Goal: Task Accomplishment & Management: Manage account settings

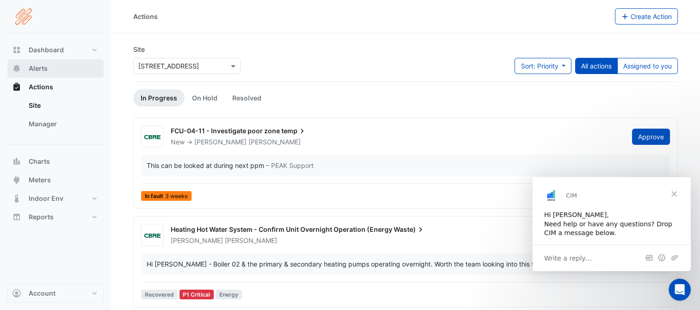
click at [35, 67] on span "Alerts" at bounding box center [38, 68] width 19 height 9
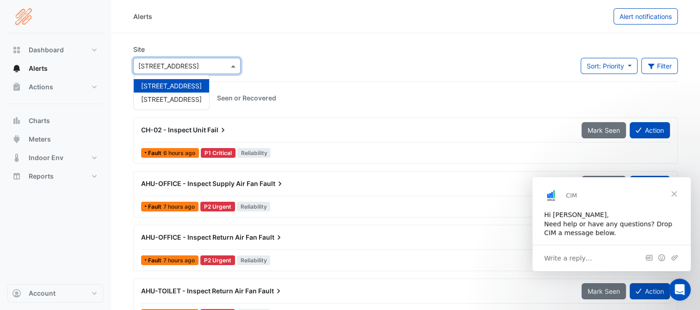
click at [235, 64] on span at bounding box center [235, 66] width 12 height 10
click at [165, 99] on span "[STREET_ADDRESS]" at bounding box center [171, 99] width 61 height 8
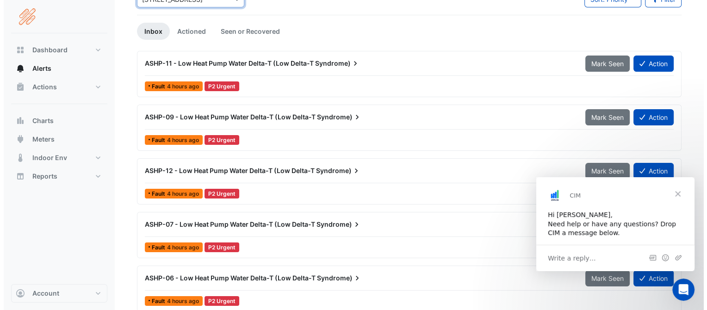
scroll to position [46, 0]
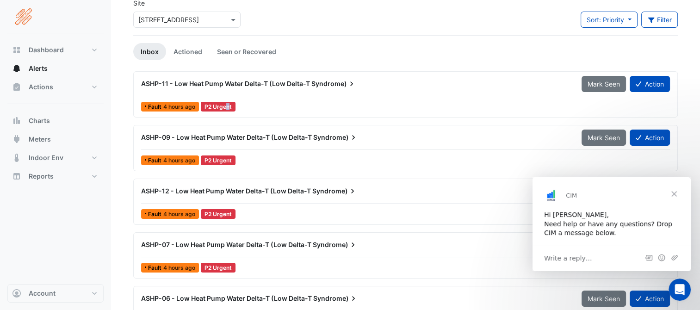
click at [219, 107] on div "P2 Urgent" at bounding box center [218, 107] width 35 height 10
drag, startPoint x: 219, startPoint y: 107, endPoint x: 211, endPoint y: 83, distance: 24.9
click at [211, 83] on span "ASHP-11 - Low Heat Pump Water Delta-T (Low Delta-T" at bounding box center [225, 84] width 169 height 8
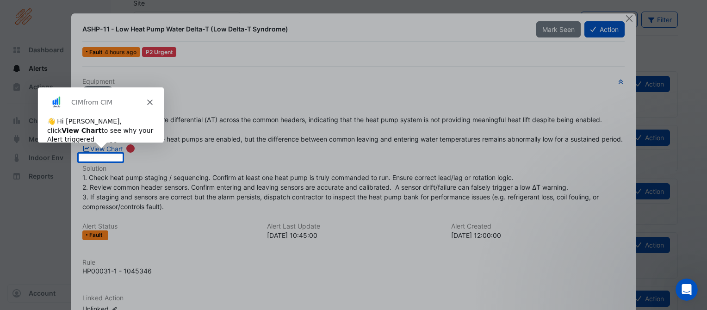
click at [148, 102] on icon "Close" at bounding box center [149, 102] width 6 height 6
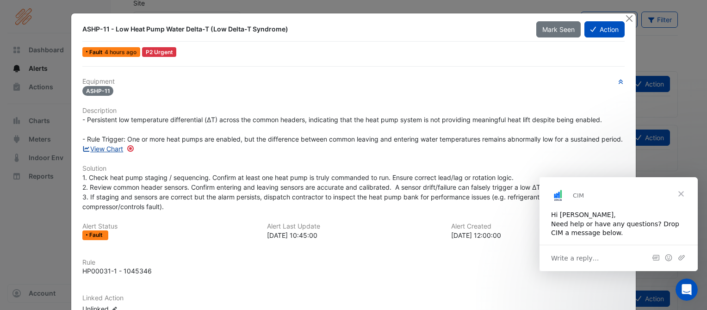
click at [115, 153] on link "View Chart" at bounding box center [102, 149] width 41 height 8
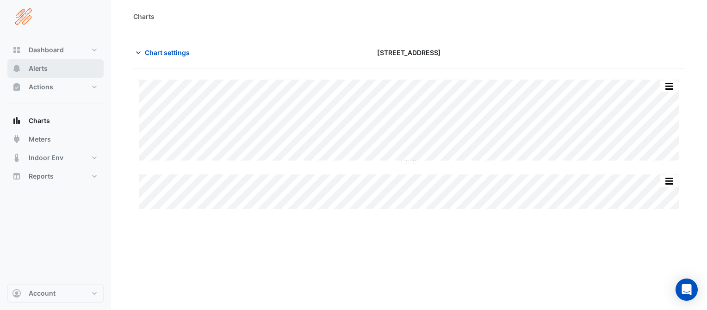
click at [50, 68] on button "Alerts" at bounding box center [55, 68] width 96 height 19
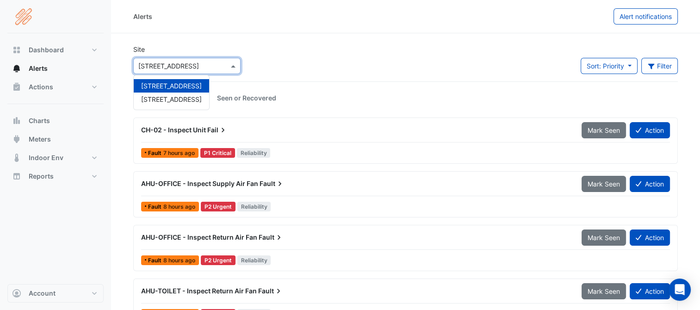
click at [233, 63] on span at bounding box center [235, 66] width 12 height 10
click at [161, 100] on span "[STREET_ADDRESS]" at bounding box center [171, 99] width 61 height 8
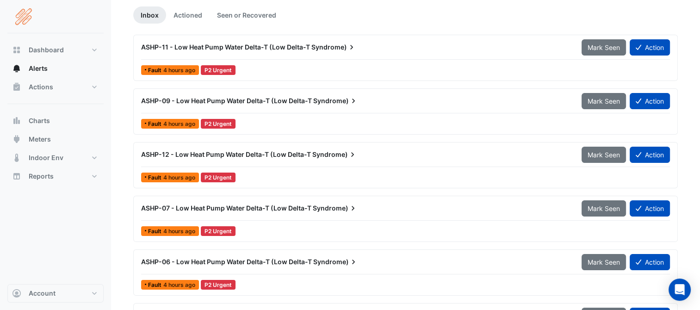
scroll to position [93, 0]
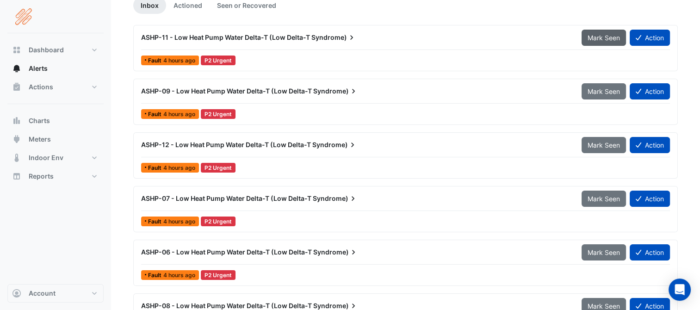
click at [604, 37] on span "Mark Seen" at bounding box center [604, 38] width 32 height 8
click at [595, 90] on span "Mark Seen" at bounding box center [604, 91] width 32 height 8
click at [602, 141] on span "Mark Seen" at bounding box center [604, 145] width 32 height 8
click at [602, 197] on span "Mark Seen" at bounding box center [604, 199] width 32 height 8
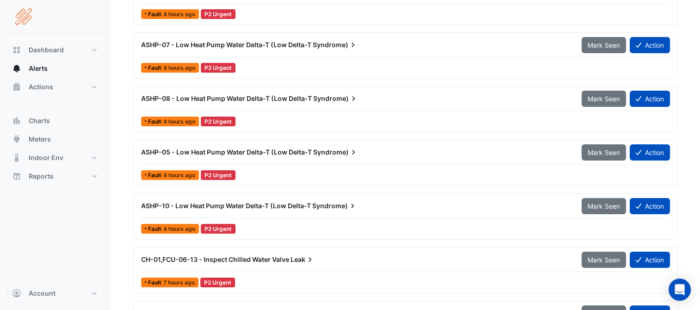
scroll to position [185, 0]
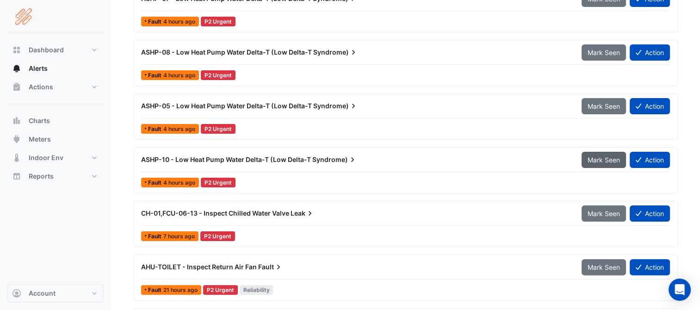
click at [605, 156] on span "Mark Seen" at bounding box center [604, 160] width 32 height 8
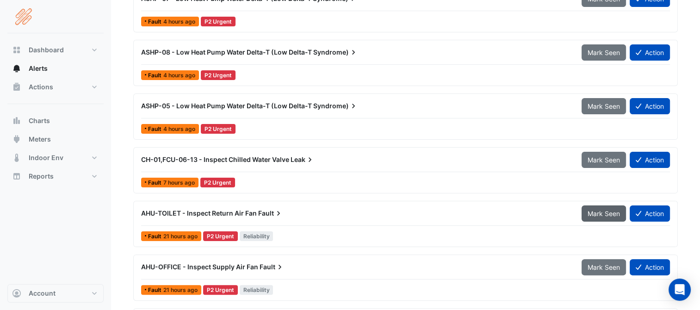
click at [607, 210] on span "Mark Seen" at bounding box center [604, 214] width 32 height 8
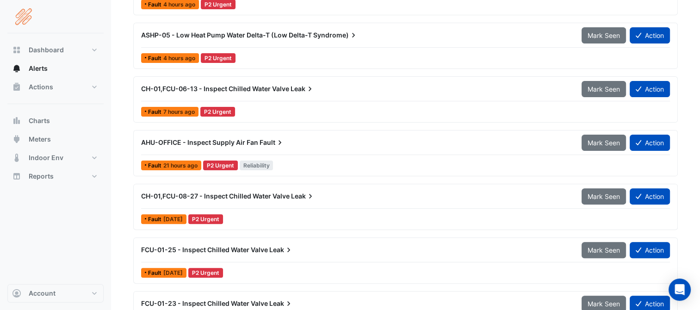
scroll to position [278, 0]
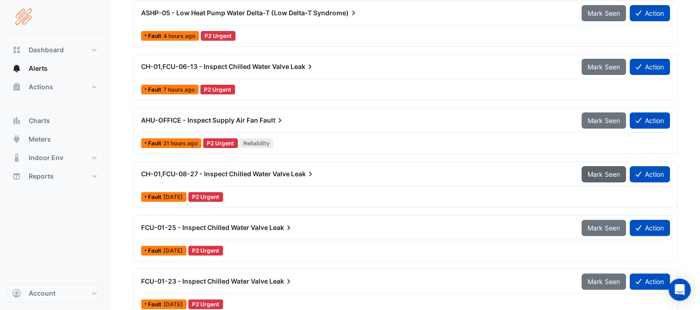
click at [595, 173] on span "Mark Seen" at bounding box center [604, 174] width 32 height 8
click at [605, 224] on span "Mark Seen" at bounding box center [604, 228] width 32 height 8
drag, startPoint x: 602, startPoint y: 277, endPoint x: 597, endPoint y: 267, distance: 11.2
click at [603, 275] on div "ASHP-07 - Low Heat Pump Water Delta-T (Low Delta-T Syndrome) Mark Seen Action F…" at bounding box center [405, 161] width 545 height 537
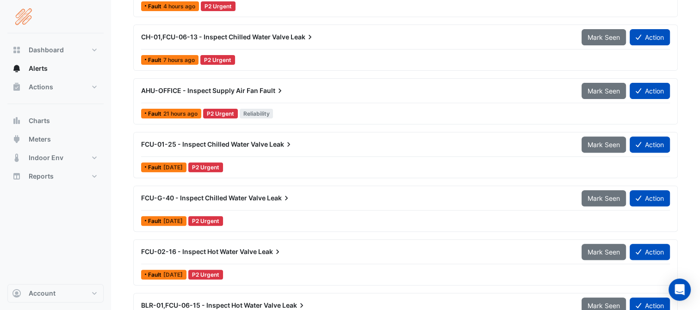
scroll to position [416, 0]
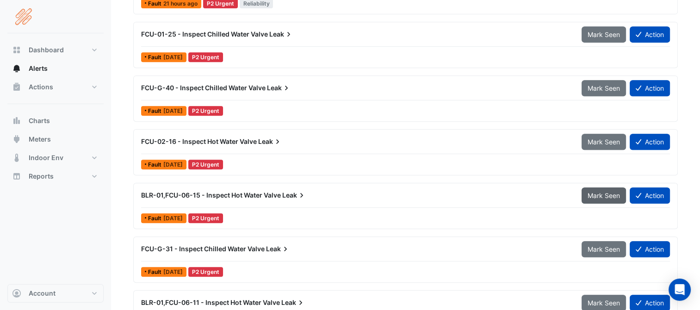
click at [598, 192] on span "Mark Seen" at bounding box center [604, 196] width 32 height 8
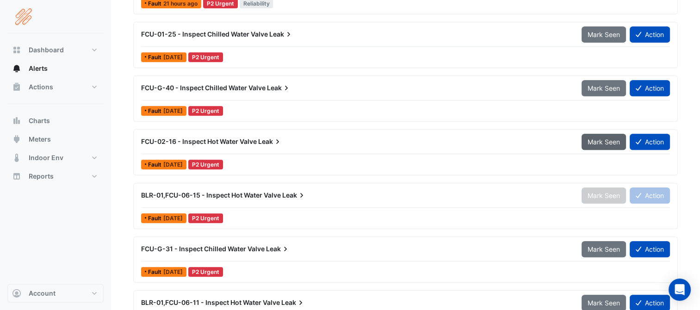
click at [600, 138] on span "Mark Seen" at bounding box center [604, 142] width 32 height 8
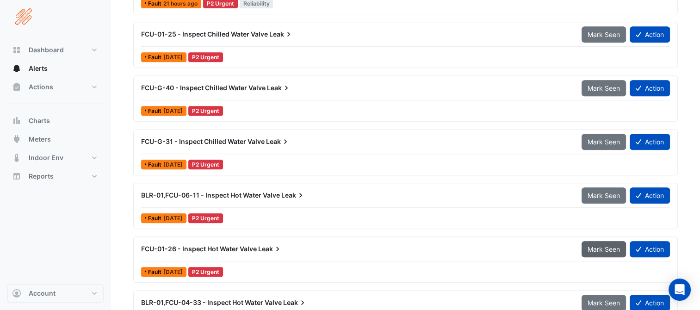
click at [602, 245] on span "Mark Seen" at bounding box center [604, 249] width 32 height 8
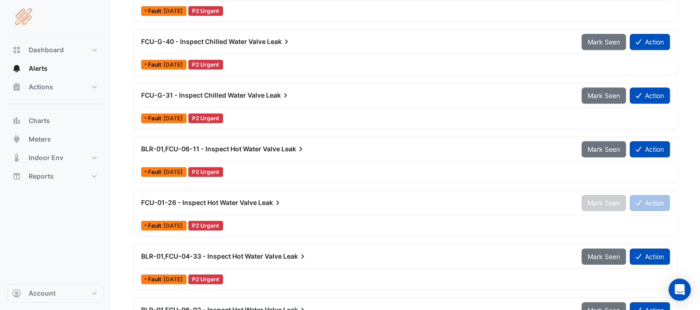
scroll to position [555, 0]
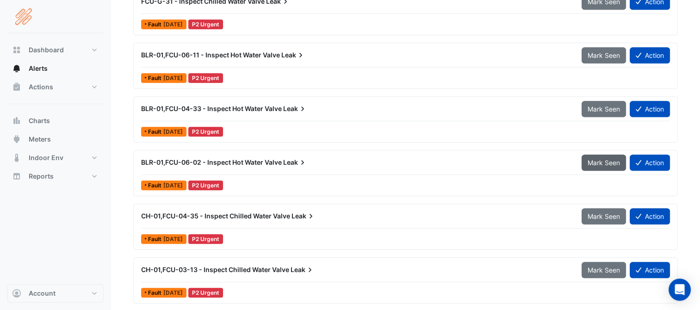
click at [594, 161] on span "Mark Seen" at bounding box center [604, 163] width 32 height 8
click at [602, 210] on div "FCU-01-25 - Inspect Chilled Water Valve Leak Mark Seen Action Fault 3 days ago …" at bounding box center [405, 150] width 545 height 537
click at [602, 266] on span "Mark Seen" at bounding box center [604, 270] width 32 height 8
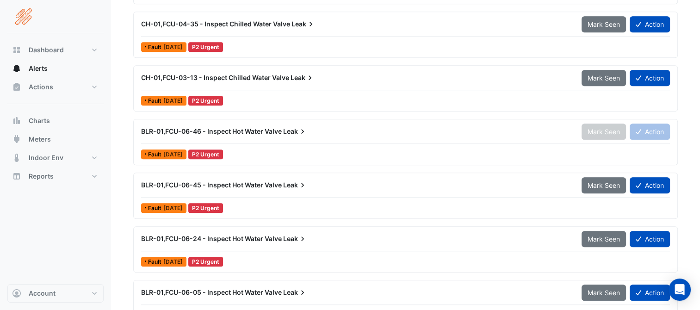
scroll to position [740, 0]
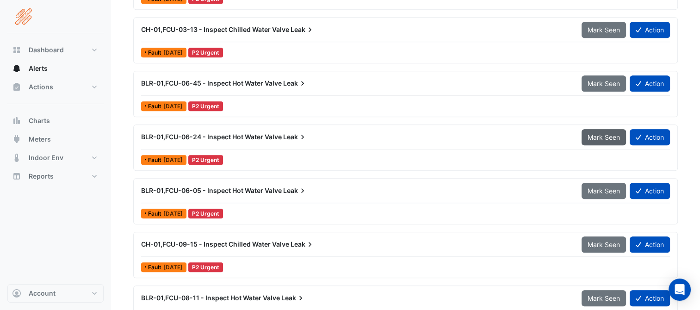
click at [598, 134] on span "Mark Seen" at bounding box center [604, 137] width 32 height 8
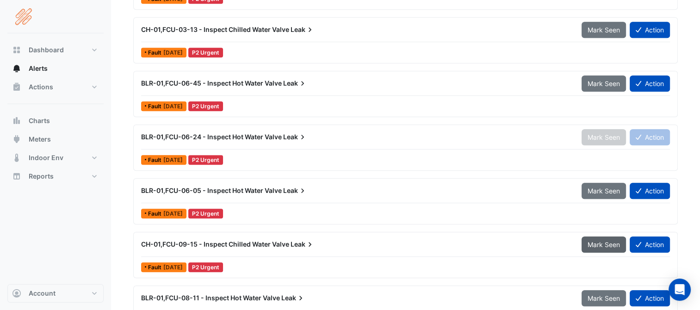
click at [596, 186] on div "BLR-01,FCU-06-11 - Inspect Hot Water Valve Leak Mark Seen Action Fault 2 weeks …" at bounding box center [405, 124] width 545 height 537
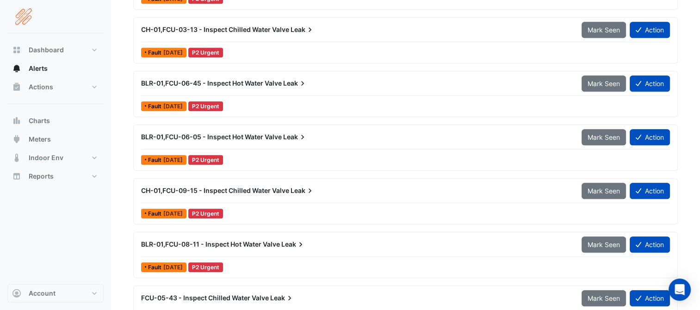
click at [600, 237] on button "Mark Seen" at bounding box center [604, 244] width 44 height 16
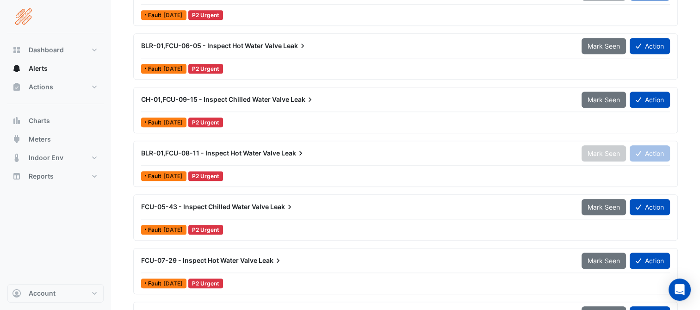
scroll to position [833, 0]
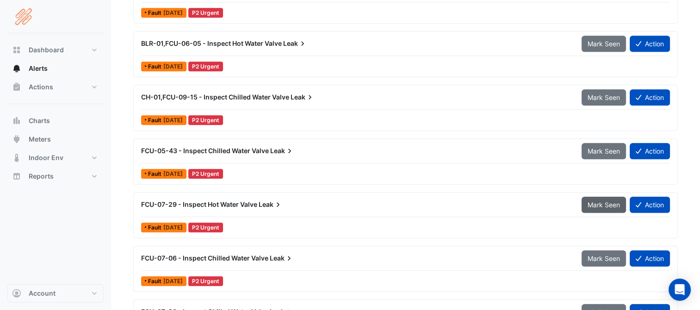
click at [603, 197] on button "Mark Seen" at bounding box center [604, 205] width 44 height 16
click at [603, 254] on div "CH-01,FCU-04-35 - Inspect Chilled Water Valve Leak Mark Seen Action Fault 2 wee…" at bounding box center [405, 138] width 545 height 537
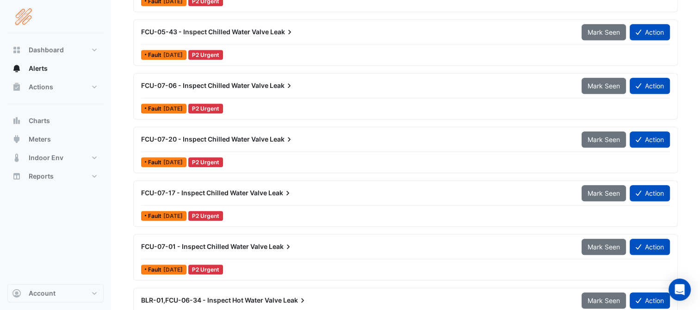
scroll to position [972, 0]
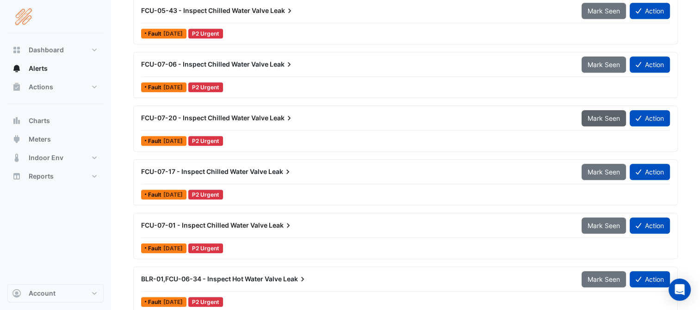
click at [596, 115] on span "Mark Seen" at bounding box center [604, 118] width 32 height 8
click at [597, 168] on div "BLR-01,FCU-06-05 - Inspect Hot Water Valve Leak Mark Seen Action Fault 2 weeks …" at bounding box center [405, 159] width 545 height 537
click at [612, 222] on span "Mark Seen" at bounding box center [604, 226] width 32 height 8
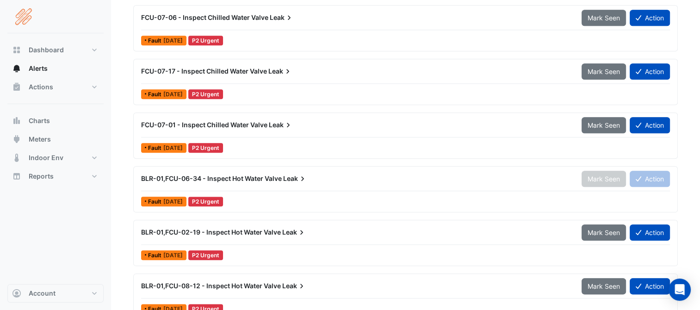
scroll to position [1111, 0]
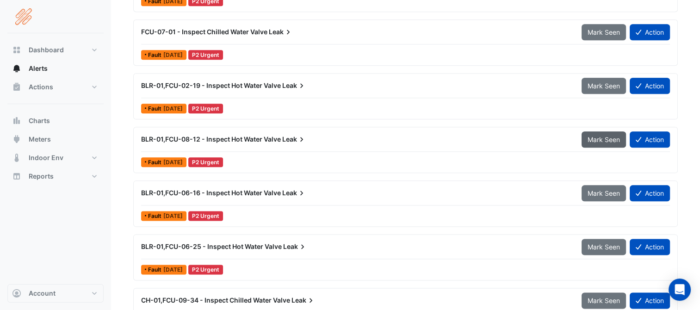
click at [602, 136] on span "Mark Seen" at bounding box center [604, 140] width 32 height 8
click at [607, 191] on span "Mark Seen" at bounding box center [604, 193] width 32 height 8
drag, startPoint x: 596, startPoint y: 242, endPoint x: 598, endPoint y: 233, distance: 9.1
click at [598, 239] on button "Mark Seen" at bounding box center [604, 247] width 44 height 16
click at [56, 47] on span "Dashboard" at bounding box center [46, 49] width 35 height 9
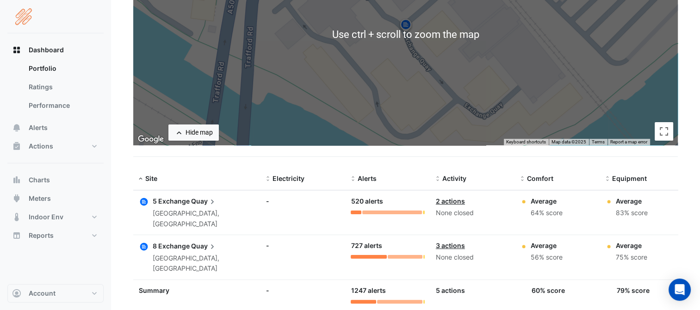
scroll to position [161, 0]
